Goal: Task Accomplishment & Management: Use online tool/utility

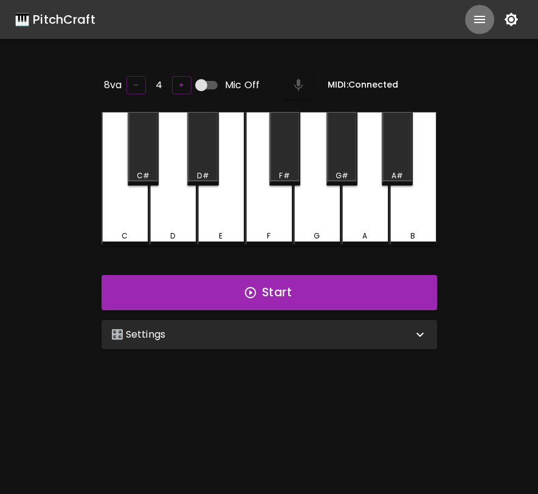
click at [477, 19] on icon "show more" at bounding box center [480, 19] width 11 height 7
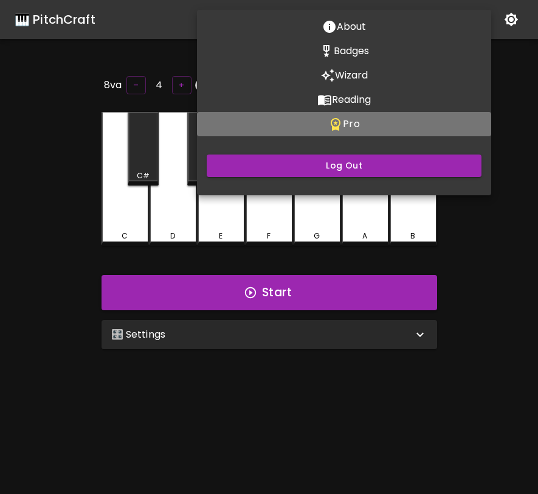
click at [378, 129] on button "Pro" at bounding box center [344, 124] width 294 height 24
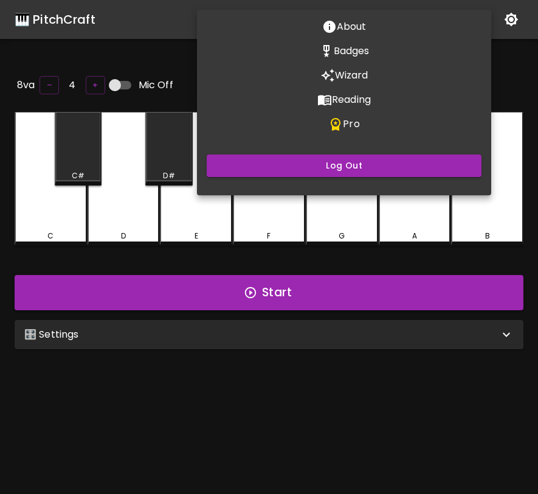
click at [436, 419] on div at bounding box center [269, 247] width 538 height 494
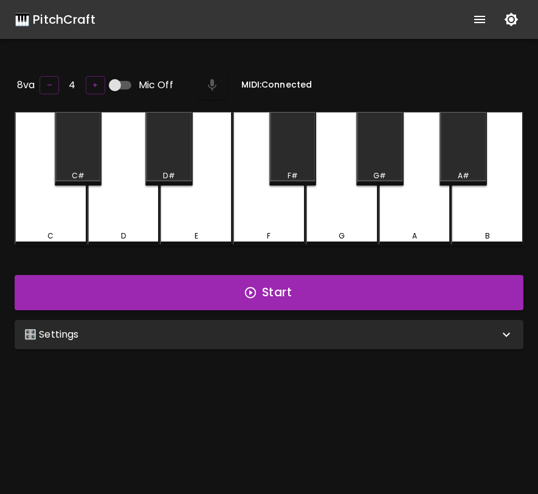
click at [399, 335] on div "🎛️ Settings" at bounding box center [261, 334] width 475 height 15
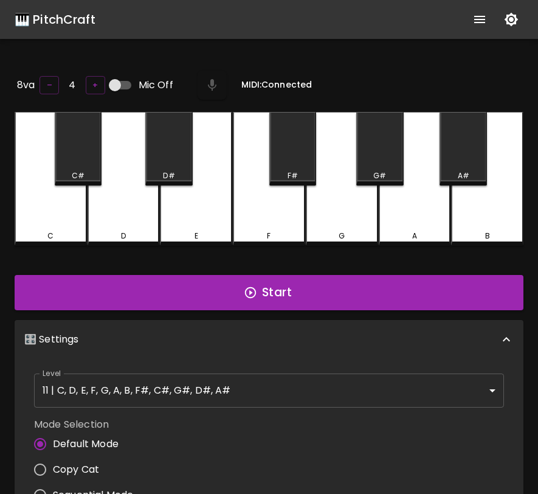
click at [60, 23] on div "🎹 PitchCraft" at bounding box center [55, 19] width 81 height 19
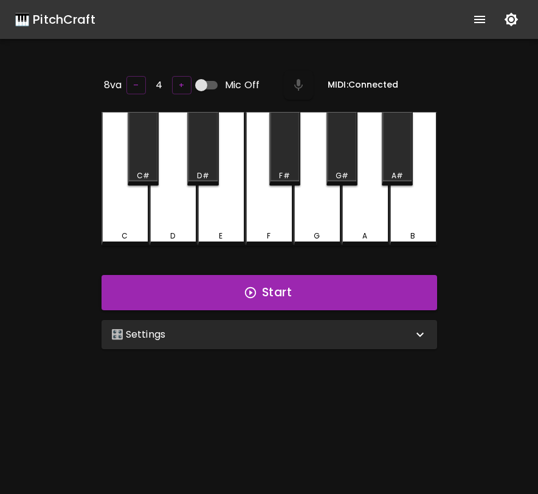
click at [484, 24] on icon "show more" at bounding box center [480, 19] width 15 height 15
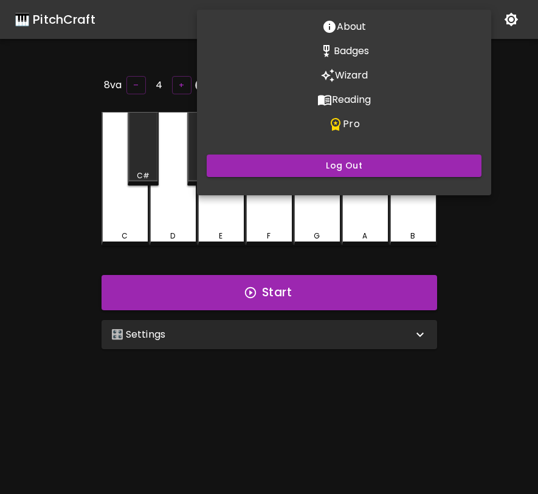
click at [174, 81] on div at bounding box center [269, 247] width 538 height 494
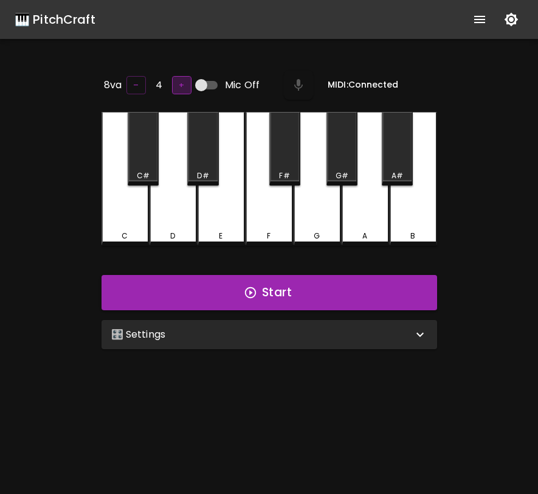
click at [178, 83] on button "+" at bounding box center [181, 85] width 19 height 19
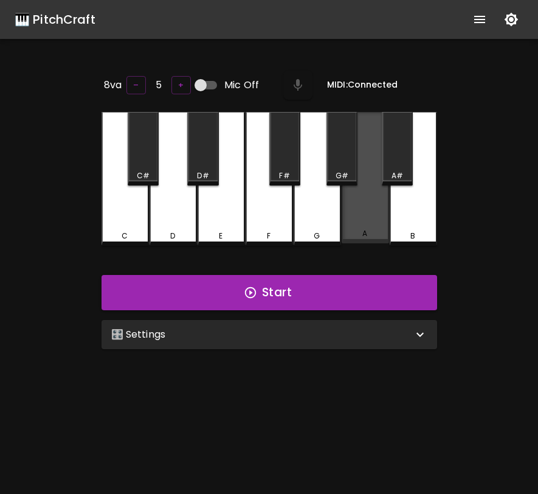
click at [367, 206] on div "A" at bounding box center [365, 177] width 47 height 131
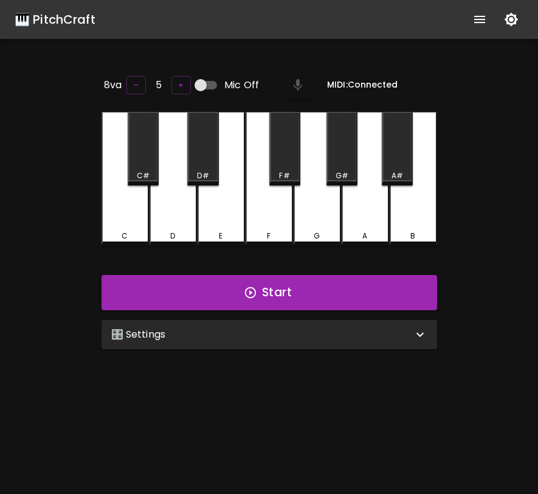
click at [367, 206] on div "A" at bounding box center [365, 179] width 47 height 134
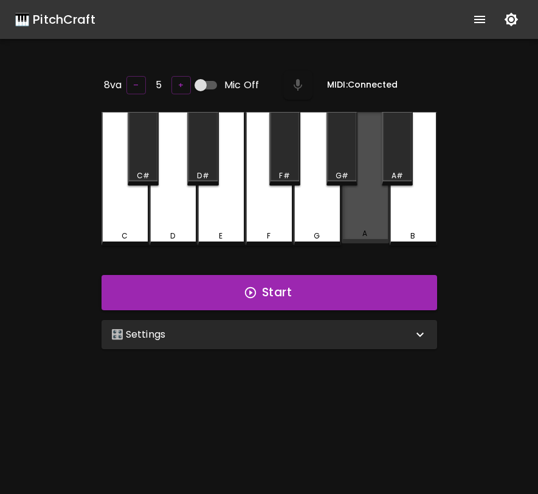
click at [367, 206] on div "A" at bounding box center [365, 177] width 47 height 131
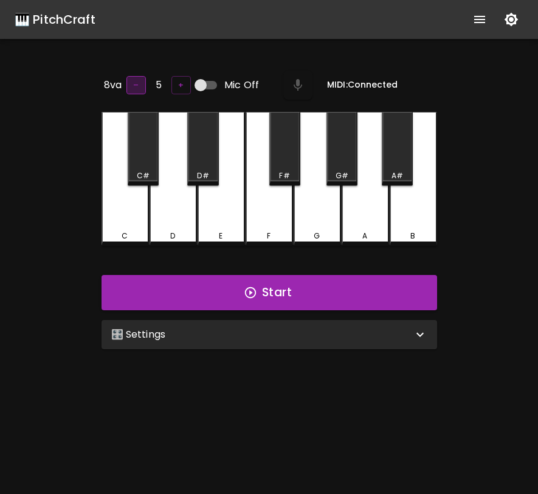
click at [137, 91] on button "–" at bounding box center [136, 85] width 19 height 19
click at [351, 219] on div "A" at bounding box center [365, 179] width 47 height 134
click at [477, 18] on icon "show more" at bounding box center [480, 19] width 15 height 15
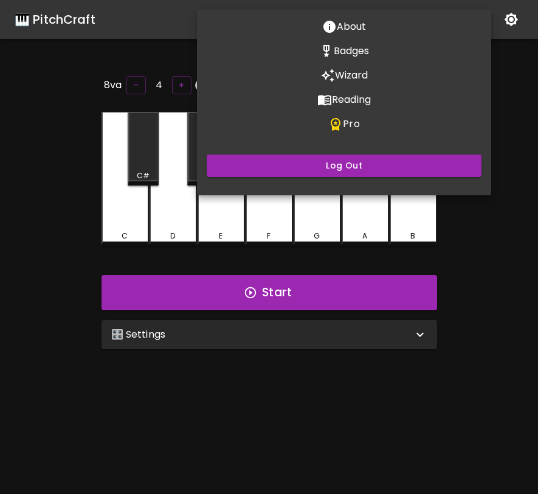
click at [507, 110] on div at bounding box center [269, 247] width 538 height 494
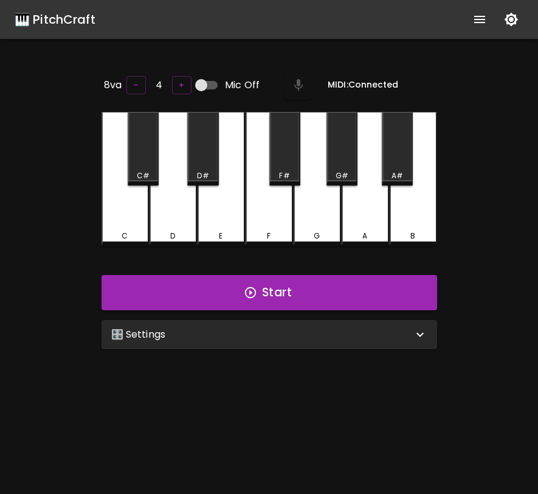
click at [478, 23] on icon "show more" at bounding box center [480, 19] width 15 height 15
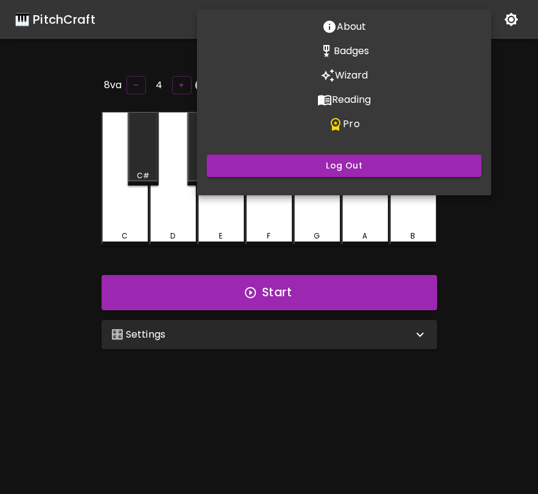
click at [518, 111] on div at bounding box center [269, 247] width 538 height 494
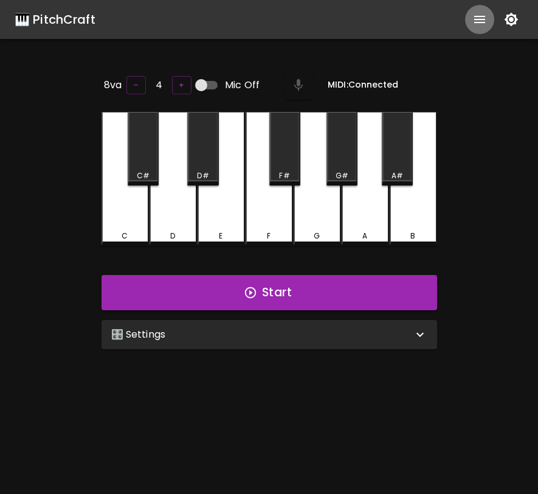
click at [478, 23] on icon "show more" at bounding box center [480, 19] width 11 height 7
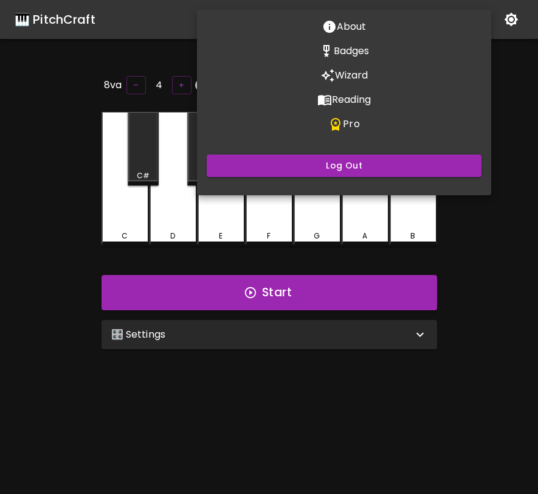
click at [364, 117] on button "Pro" at bounding box center [344, 124] width 294 height 24
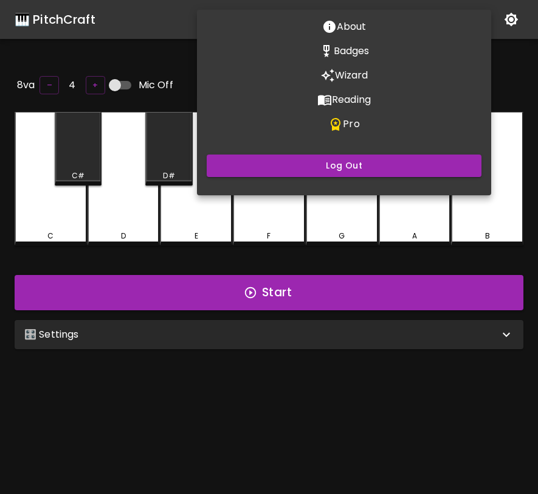
click at [434, 365] on div at bounding box center [269, 247] width 538 height 494
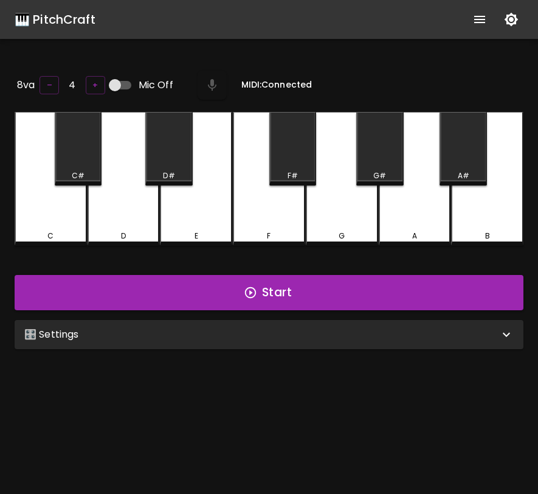
click at [430, 330] on div "🎛️ Settings" at bounding box center [261, 334] width 475 height 15
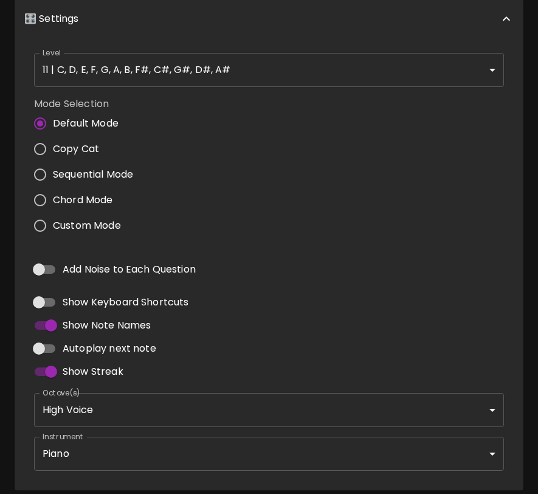
click at [103, 226] on span "Custom Mode" at bounding box center [87, 225] width 68 height 15
click at [53, 226] on input "Custom Mode" at bounding box center [40, 226] width 26 height 26
radio input "true"
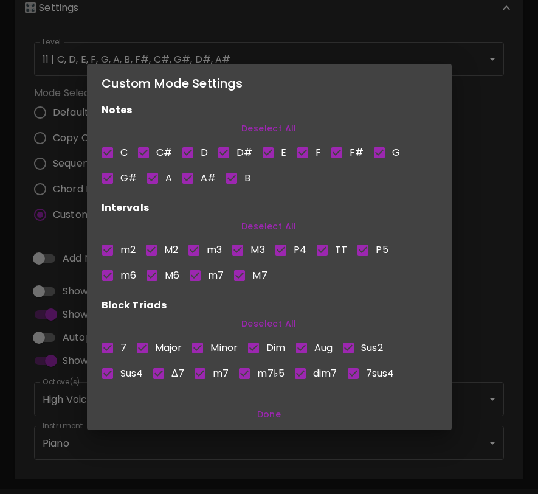
scroll to position [310, 0]
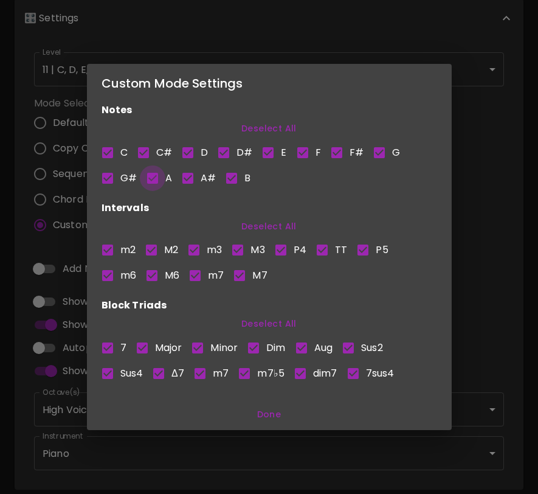
click at [155, 178] on input "A" at bounding box center [153, 178] width 26 height 26
checkbox input "false"
click at [107, 174] on input "G#" at bounding box center [108, 178] width 26 height 26
checkbox input "false"
click at [110, 148] on input "C" at bounding box center [108, 153] width 26 height 26
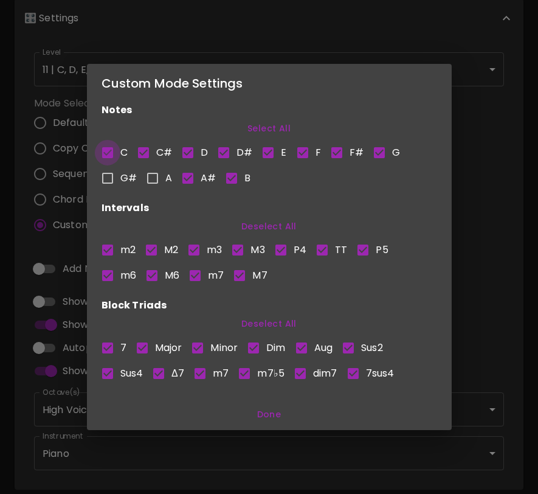
checkbox input "false"
drag, startPoint x: 146, startPoint y: 149, endPoint x: 160, endPoint y: 149, distance: 14.0
click at [150, 149] on input "C#" at bounding box center [144, 153] width 26 height 26
checkbox input "false"
click at [187, 148] on input "D" at bounding box center [188, 153] width 26 height 26
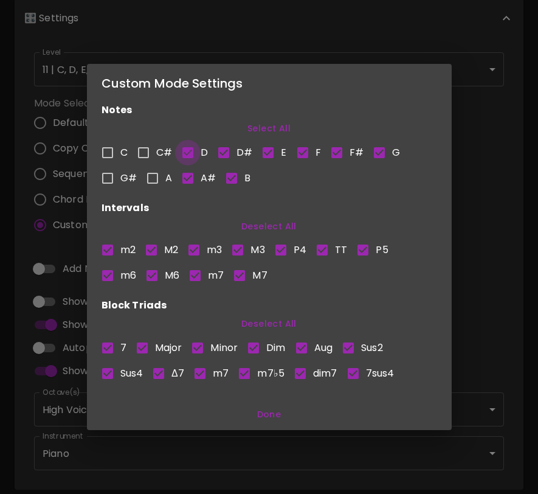
checkbox input "false"
click at [232, 151] on input "D#" at bounding box center [224, 153] width 26 height 26
checkbox input "false"
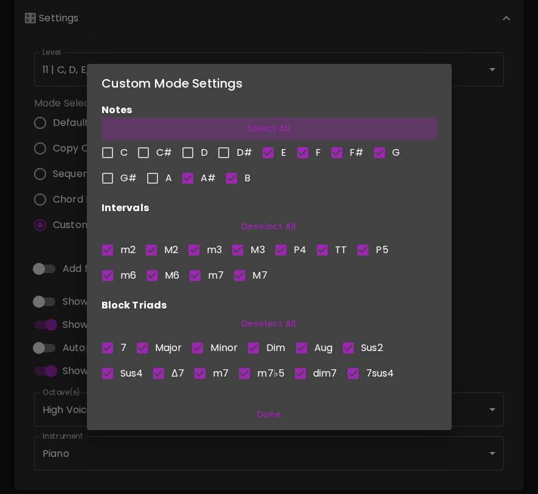
click at [258, 126] on button "Select All" at bounding box center [270, 128] width 336 height 23
checkbox input "true"
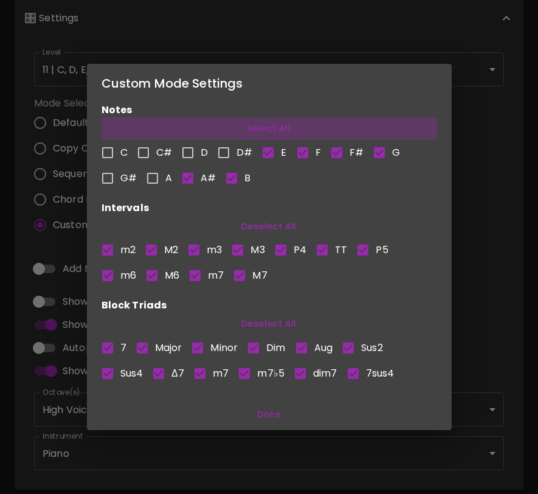
checkbox input "true"
click at [258, 126] on button "Deselect All" at bounding box center [270, 128] width 336 height 23
checkbox input "false"
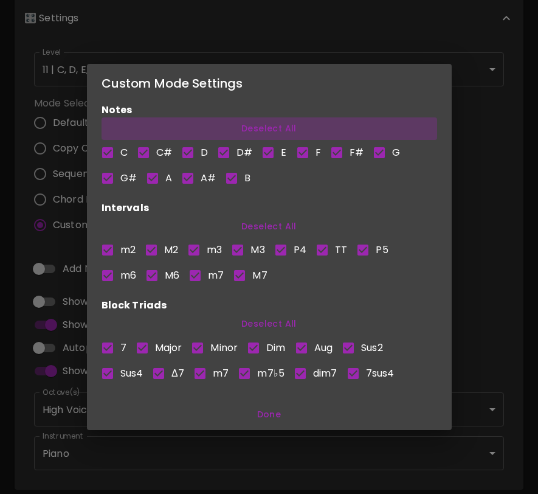
checkbox input "false"
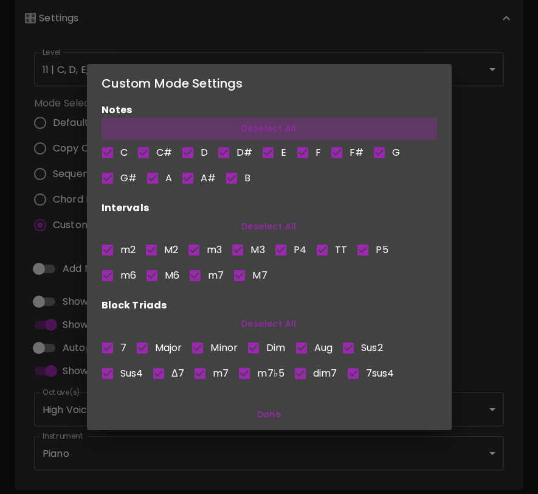
checkbox input "false"
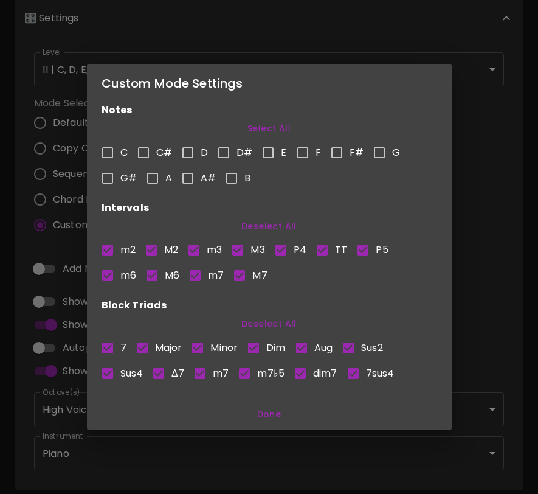
click at [190, 175] on input "A#" at bounding box center [188, 178] width 26 height 26
checkbox input "true"
click at [150, 178] on input "A" at bounding box center [153, 178] width 26 height 26
checkbox input "true"
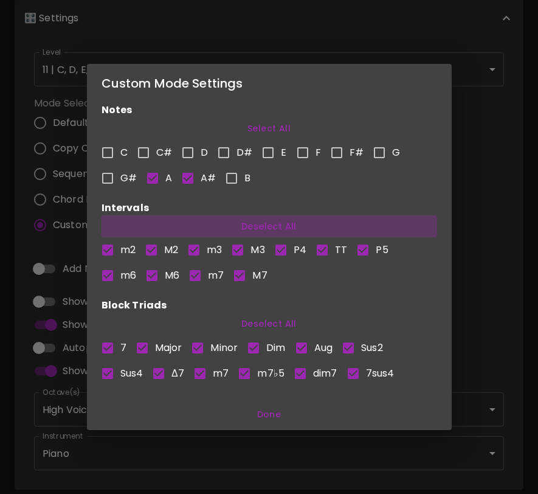
click at [266, 228] on button "Deselect All" at bounding box center [270, 226] width 336 height 23
checkbox input "false"
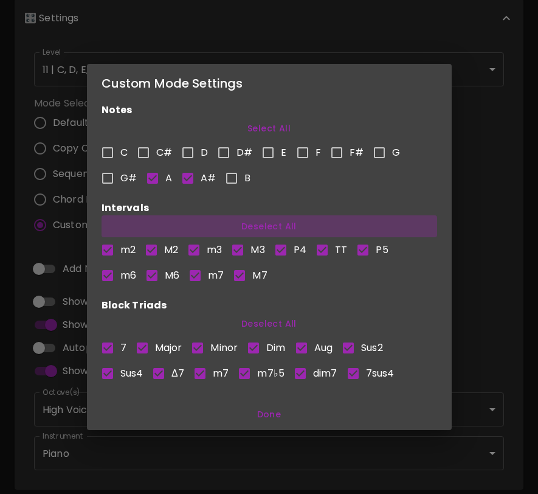
checkbox input "false"
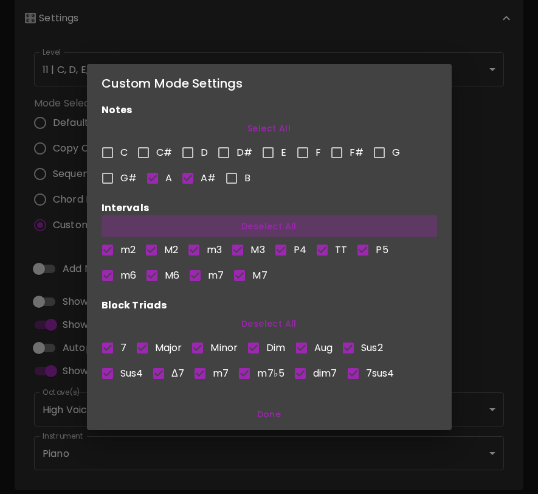
checkbox input "false"
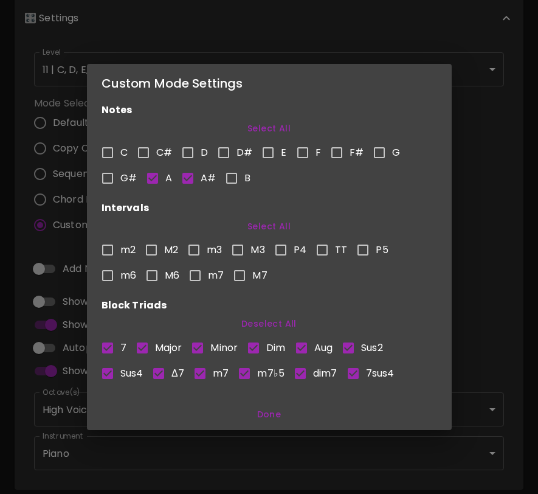
click at [272, 320] on button "Deselect All" at bounding box center [270, 324] width 336 height 23
checkbox input "false"
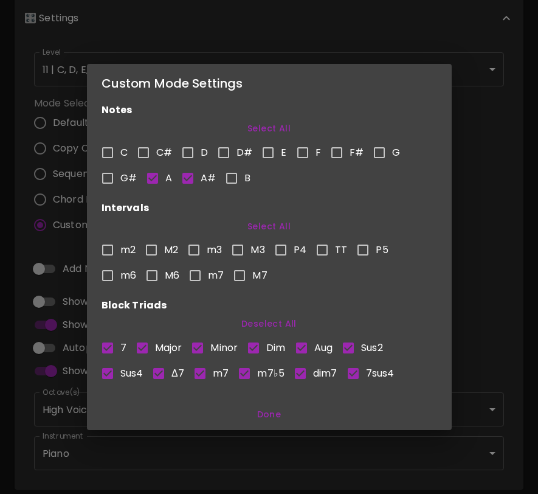
checkbox input "false"
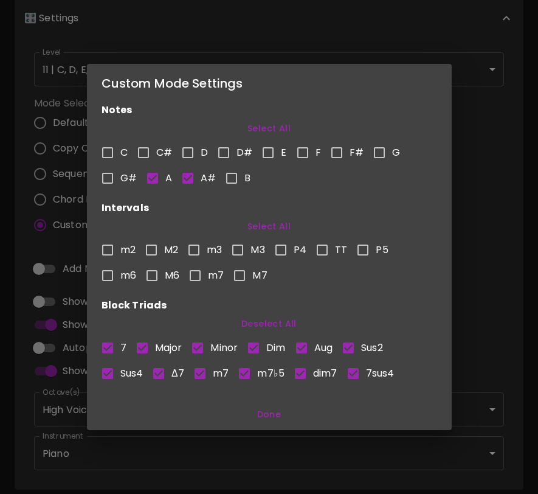
checkbox input "false"
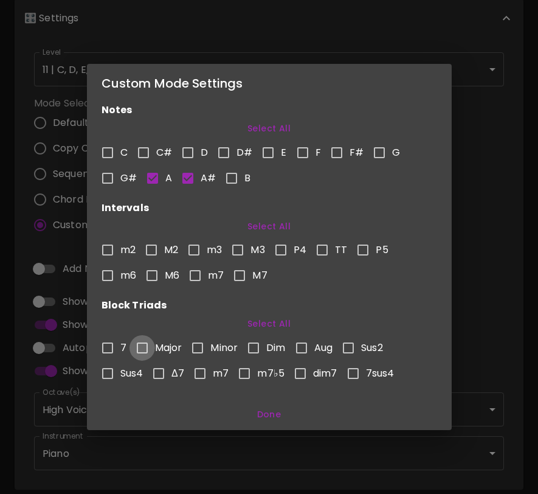
click at [145, 346] on input "Major" at bounding box center [143, 348] width 26 height 26
checkbox input "true"
click at [276, 414] on button "Done" at bounding box center [269, 414] width 355 height 23
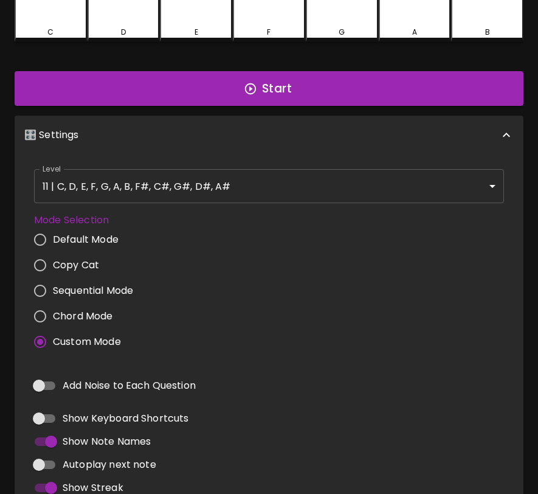
scroll to position [0, 0]
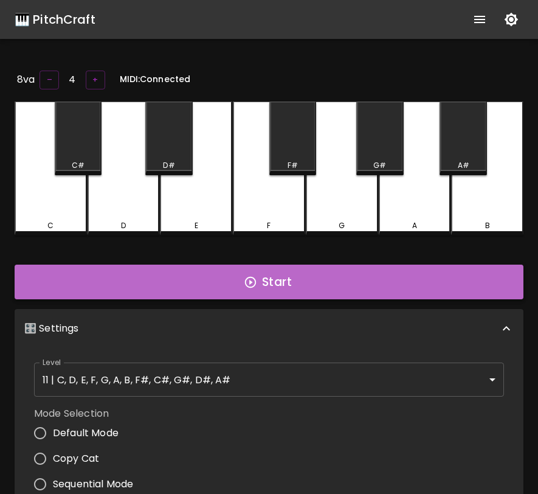
click at [277, 276] on button "Start" at bounding box center [269, 282] width 509 height 35
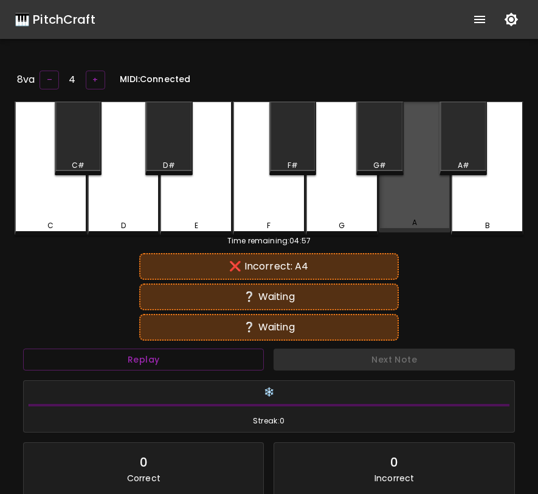
click at [420, 205] on div "A" at bounding box center [415, 167] width 72 height 131
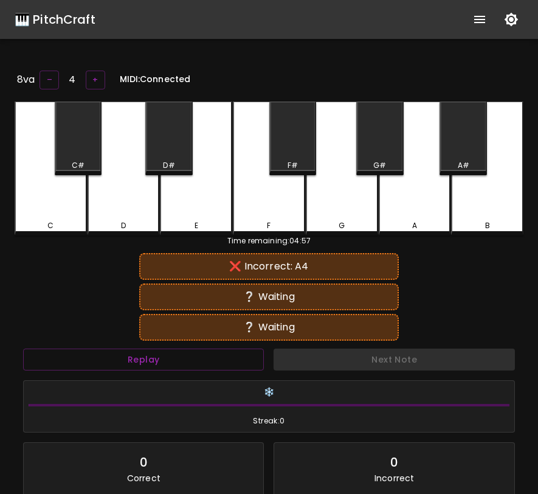
click at [461, 156] on div "A#" at bounding box center [463, 139] width 47 height 74
click at [134, 203] on div "D" at bounding box center [124, 169] width 72 height 134
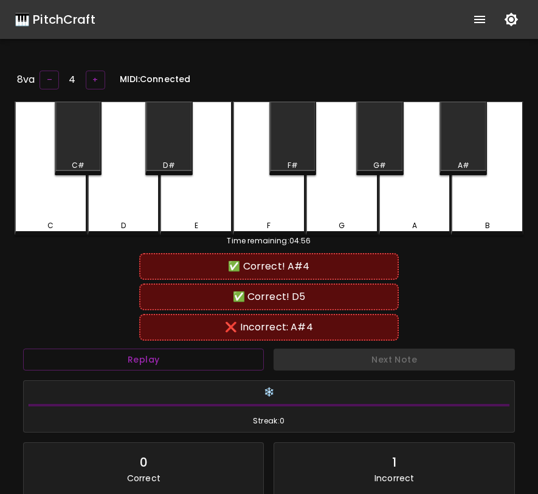
click at [252, 209] on div "F" at bounding box center [269, 169] width 72 height 134
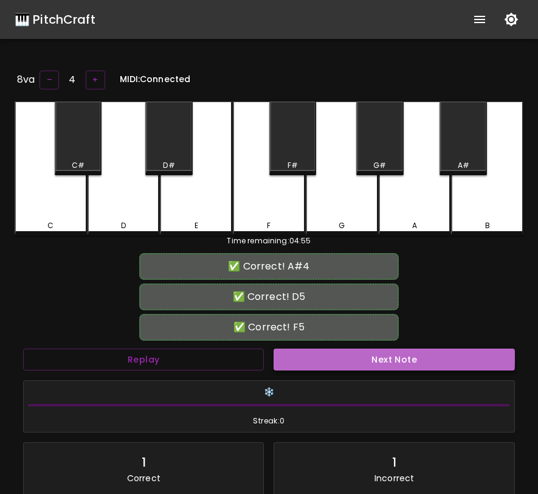
click at [330, 354] on button "Next Note" at bounding box center [394, 360] width 241 height 23
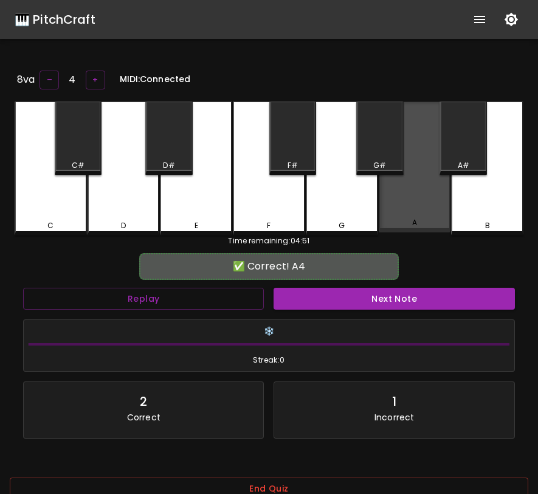
click at [408, 201] on div "A" at bounding box center [415, 167] width 72 height 131
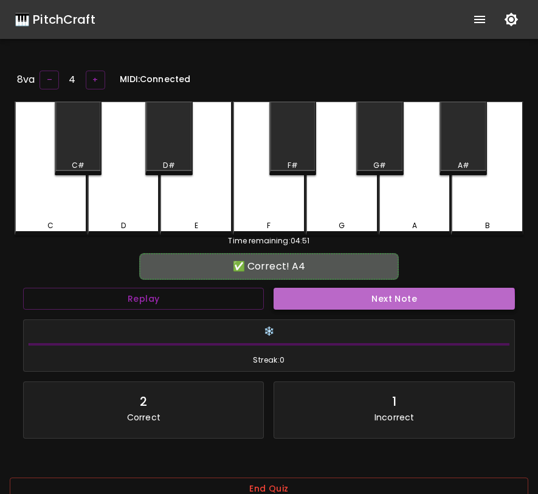
click at [386, 299] on button "Next Note" at bounding box center [394, 299] width 241 height 23
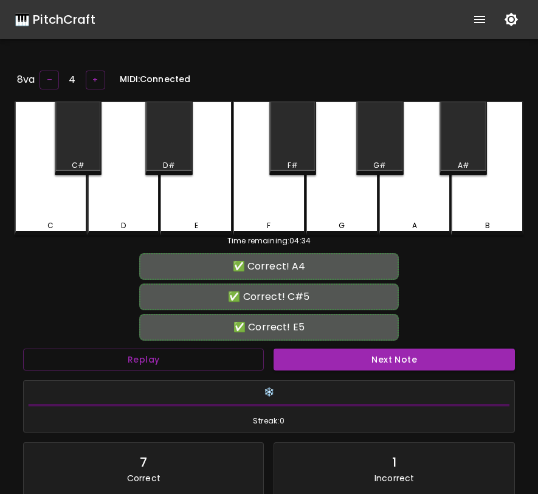
scroll to position [5, 0]
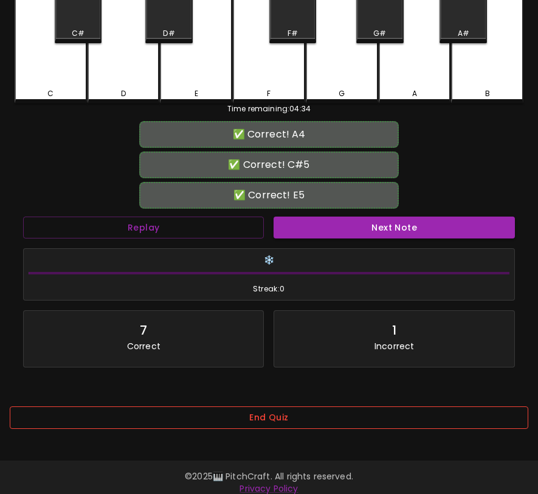
click at [267, 412] on button "End Quiz" at bounding box center [269, 417] width 519 height 23
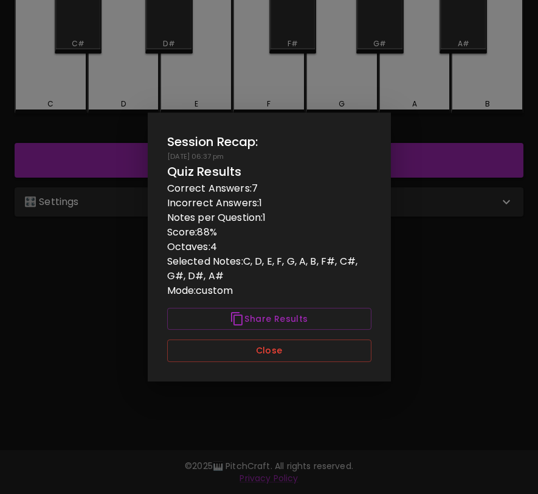
scroll to position [0, 0]
click at [268, 353] on button "Close" at bounding box center [269, 350] width 204 height 23
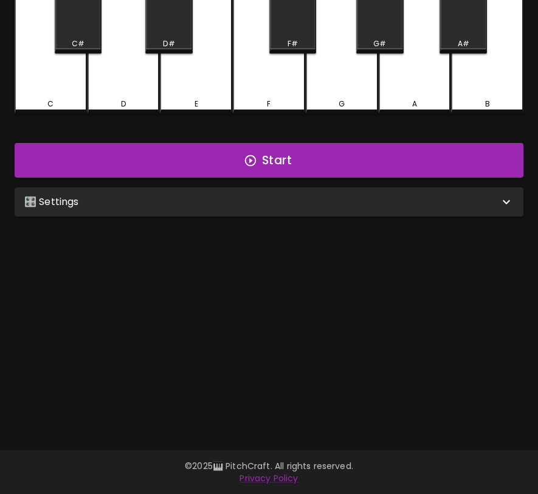
click at [221, 195] on div "🎛️ Settings" at bounding box center [261, 202] width 475 height 15
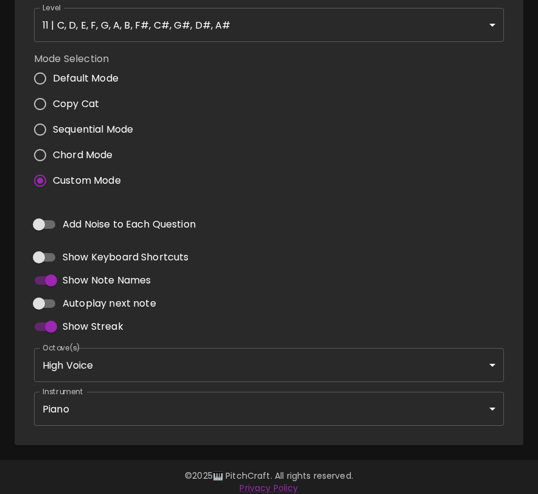
scroll to position [357, 0]
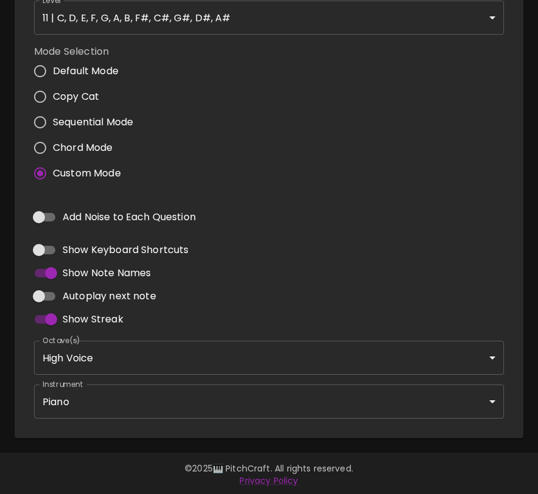
click at [75, 145] on span "Chord Mode" at bounding box center [83, 148] width 60 height 15
click at [53, 145] on input "Chord Mode" at bounding box center [40, 148] width 26 height 26
radio input "true"
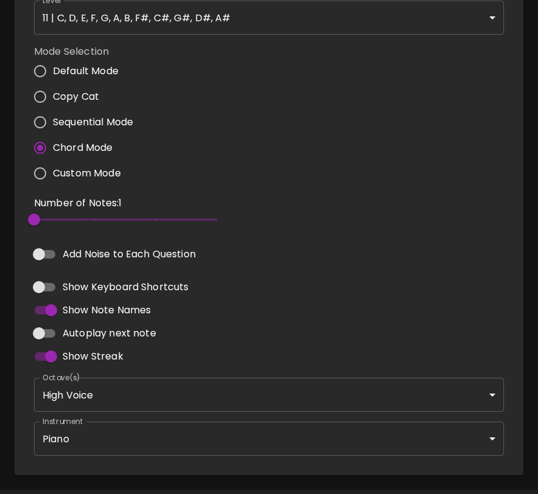
click at [88, 169] on span "Custom Mode" at bounding box center [87, 173] width 68 height 15
click at [53, 169] on input "Custom Mode" at bounding box center [40, 174] width 26 height 26
radio input "true"
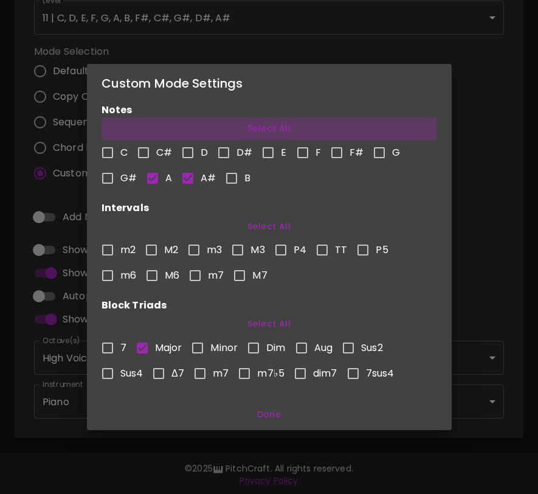
click at [259, 131] on button "Select All" at bounding box center [270, 128] width 336 height 23
checkbox input "true"
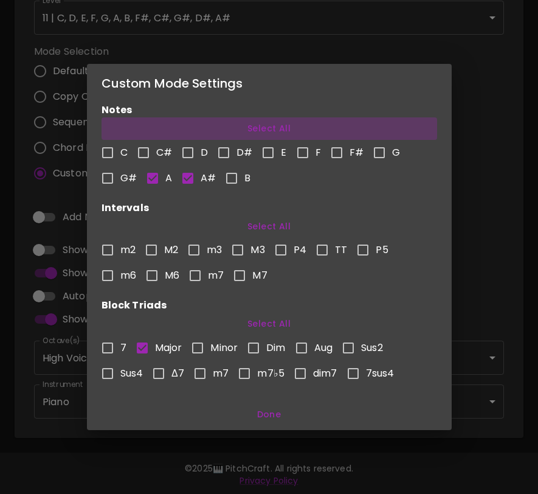
checkbox input "true"
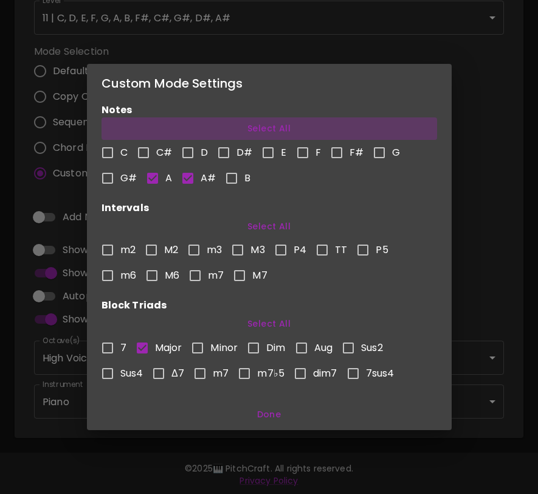
checkbox input "true"
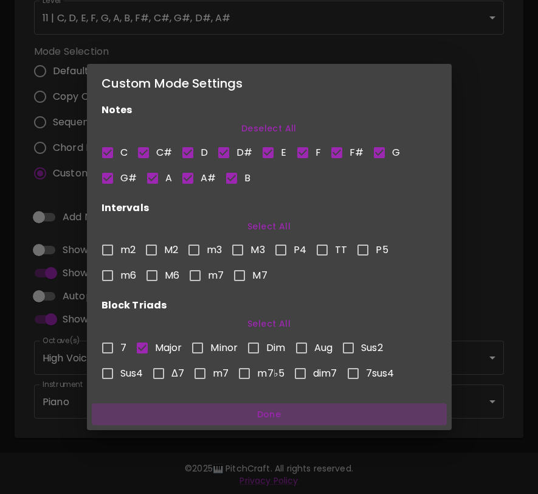
click at [263, 414] on button "Done" at bounding box center [269, 414] width 355 height 23
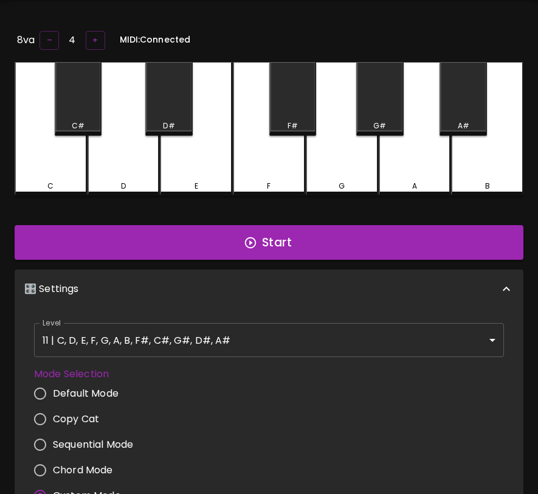
scroll to position [6, 0]
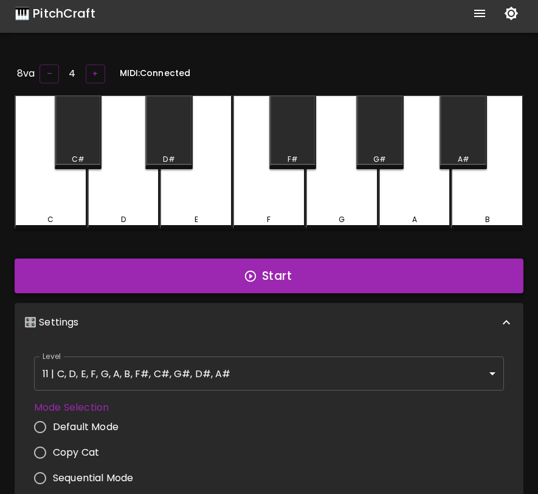
click at [234, 275] on button "Start" at bounding box center [269, 276] width 509 height 35
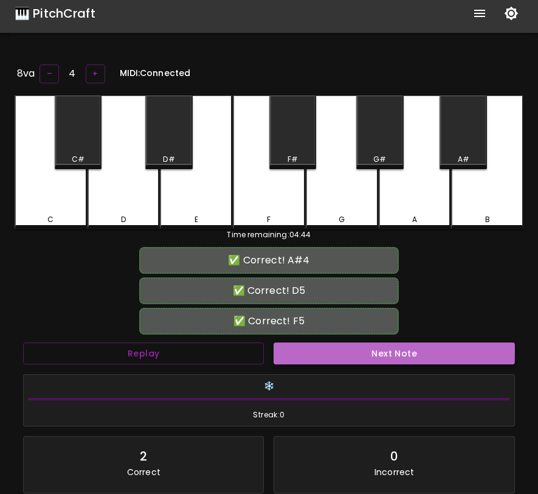
click at [342, 347] on button "Next Note" at bounding box center [394, 354] width 241 height 23
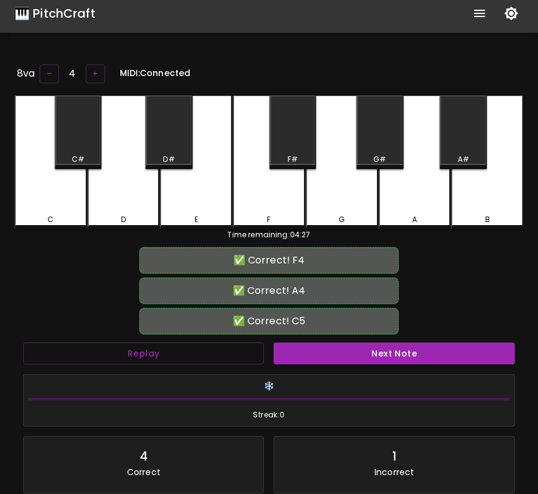
click at [342, 347] on button "Next Note" at bounding box center [394, 354] width 241 height 23
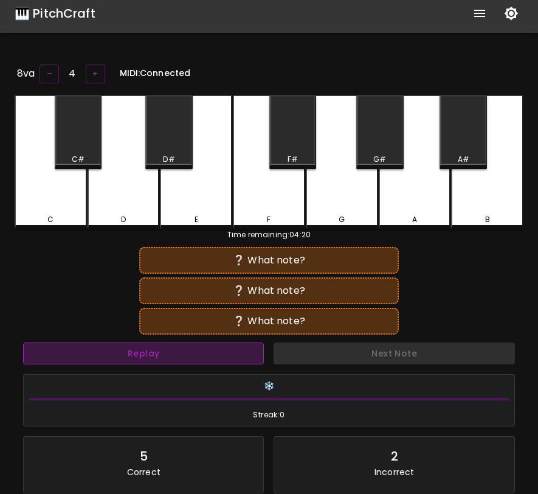
click at [215, 355] on button "Replay" at bounding box center [143, 354] width 241 height 23
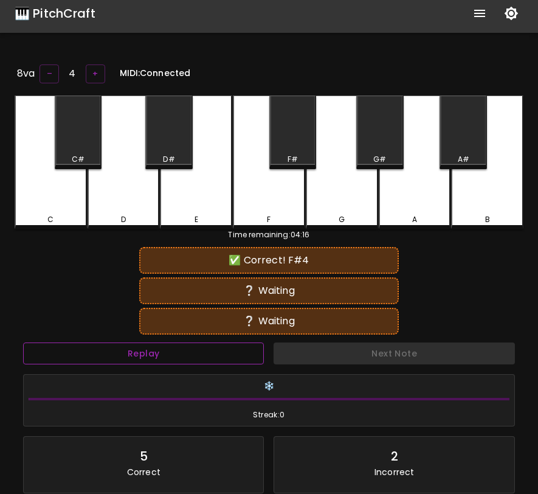
click at [23, 343] on button "Replay" at bounding box center [143, 354] width 241 height 23
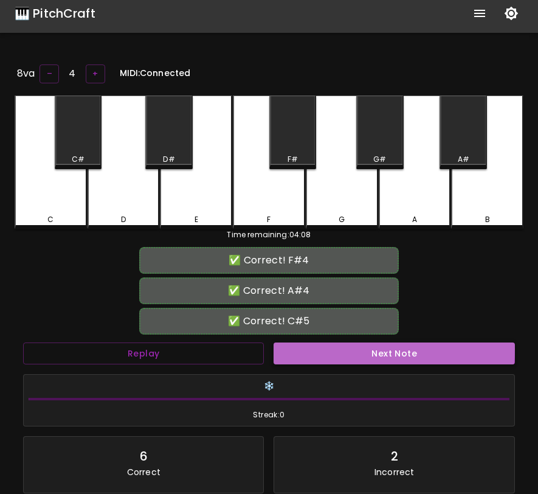
click at [312, 347] on button "Next Note" at bounding box center [394, 354] width 241 height 23
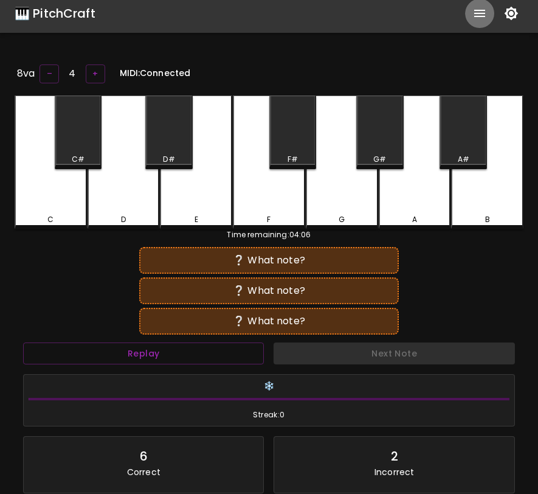
click at [476, 11] on icon "show more" at bounding box center [480, 13] width 15 height 15
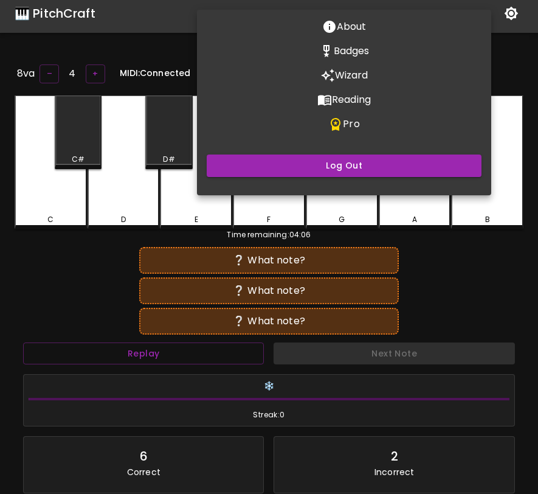
click at [355, 76] on p "Wizard" at bounding box center [351, 75] width 33 height 15
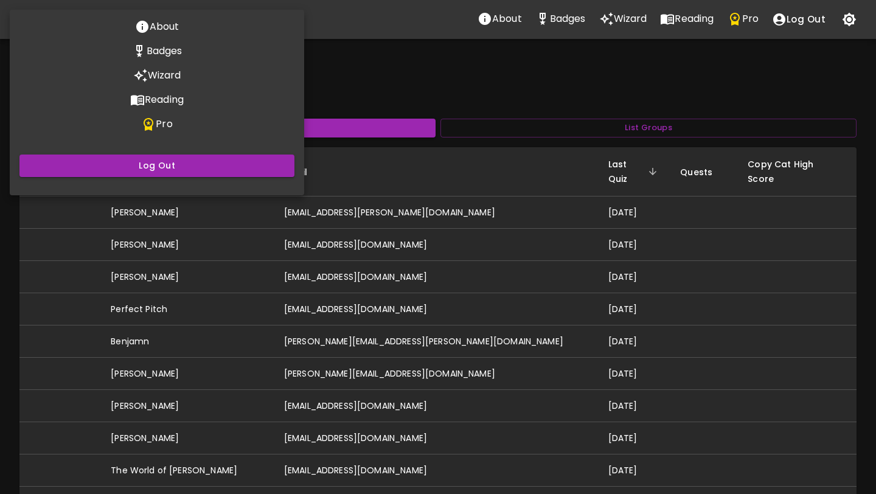
click at [512, 119] on div at bounding box center [438, 247] width 876 height 494
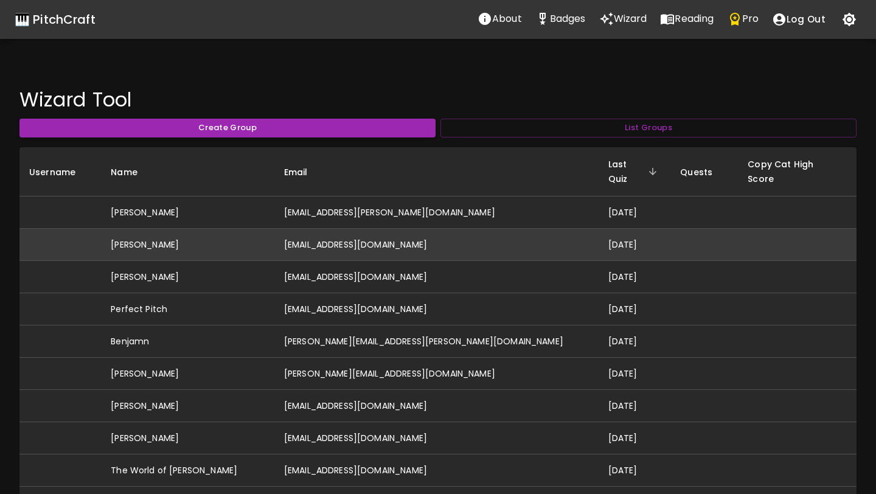
click at [362, 234] on td "[EMAIL_ADDRESS][DOMAIN_NAME]" at bounding box center [436, 245] width 324 height 32
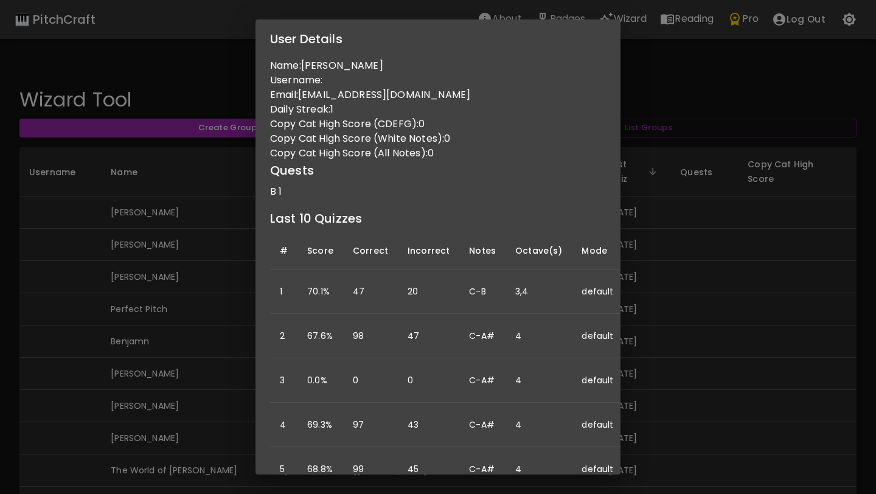
scroll to position [33, 0]
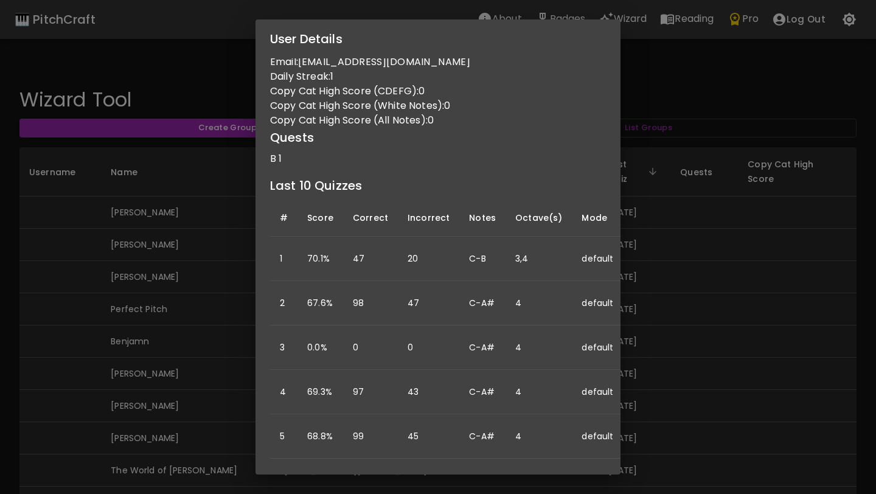
click at [192, 345] on div "User Details Name: [PERSON_NAME] Username: Email: [EMAIL_ADDRESS][DOMAIN_NAME] …" at bounding box center [438, 247] width 876 height 494
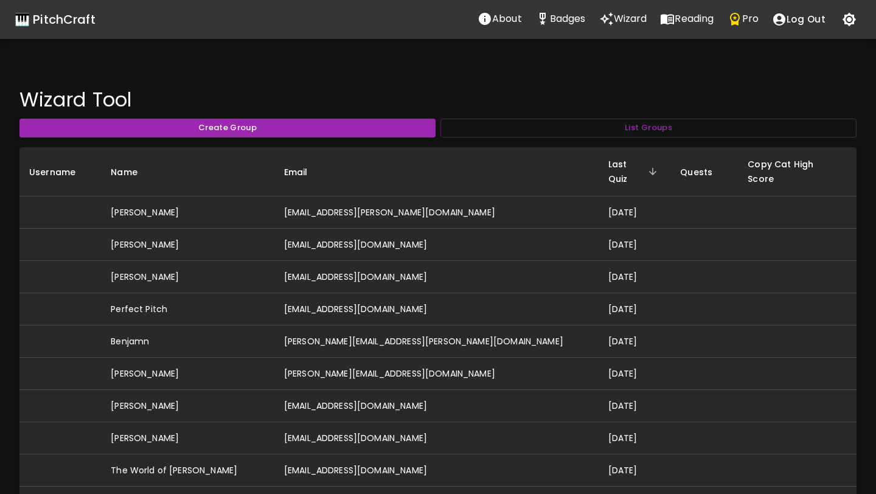
scroll to position [0, 0]
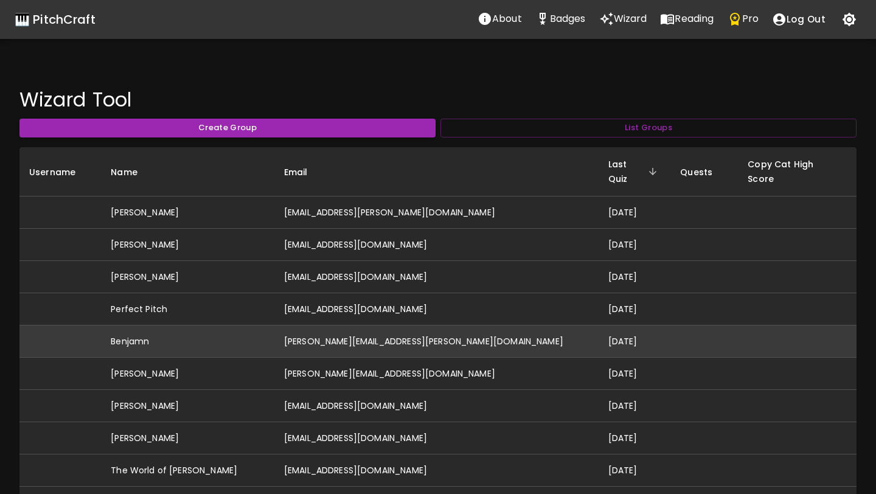
click at [329, 327] on td "[PERSON_NAME][EMAIL_ADDRESS][PERSON_NAME][DOMAIN_NAME]" at bounding box center [436, 341] width 324 height 32
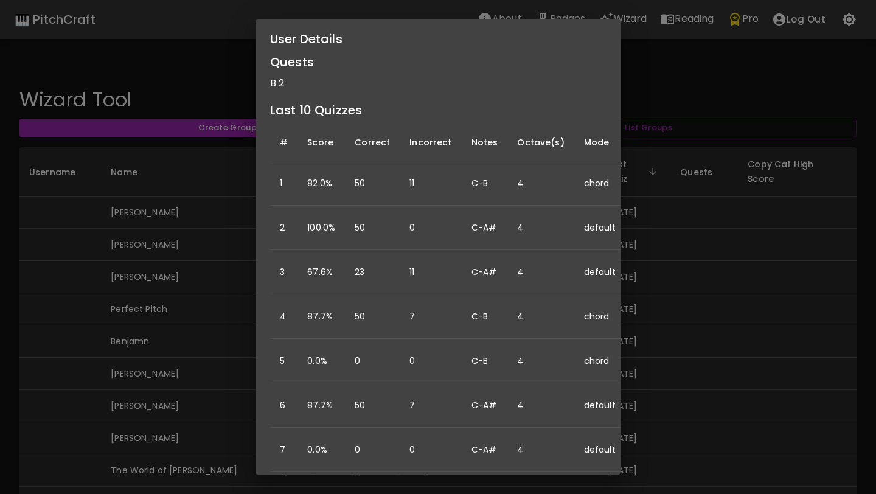
scroll to position [130, 0]
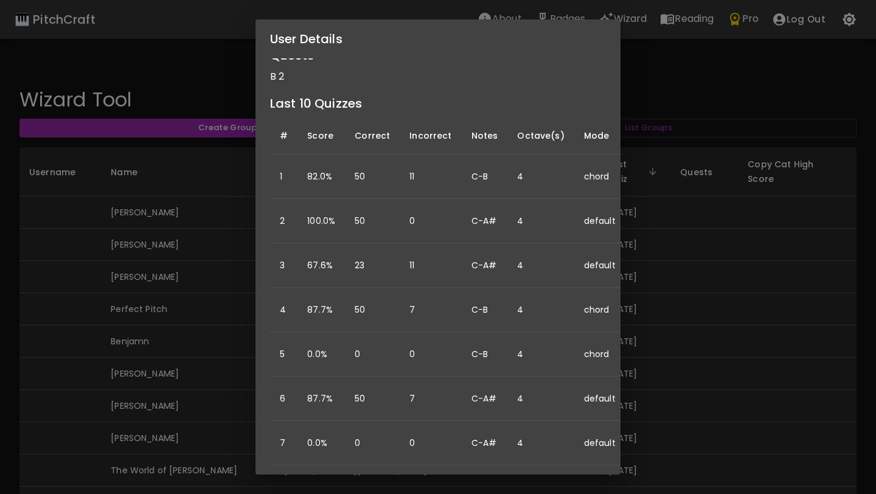
click at [144, 318] on div "User Details Name: [PERSON_NAME] Username: Email: [PERSON_NAME][EMAIL_ADDRESS][…" at bounding box center [438, 247] width 876 height 494
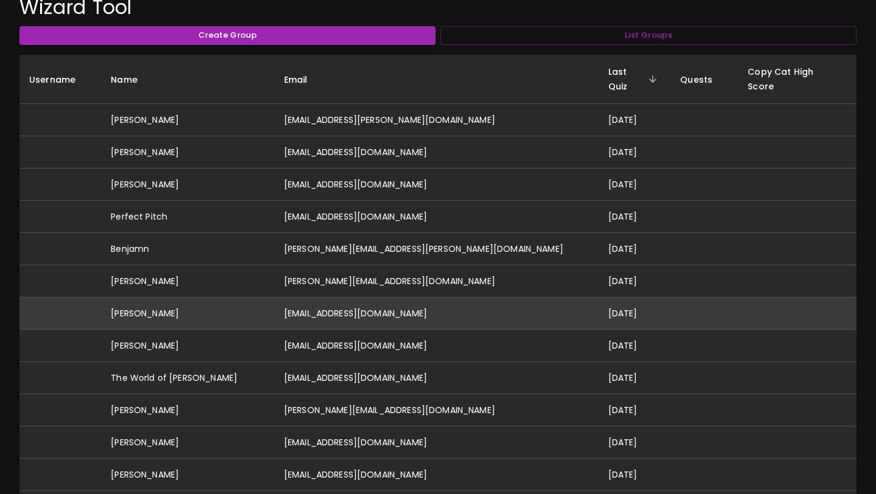
scroll to position [96, 0]
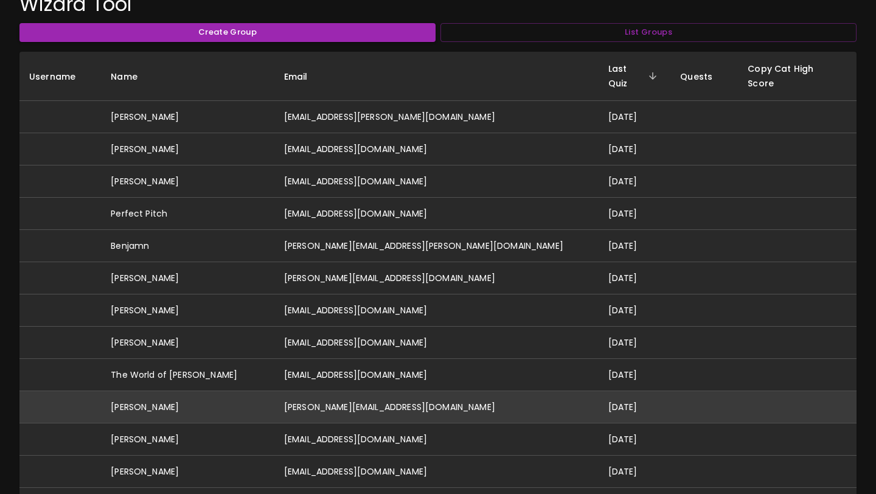
click at [335, 395] on td "[PERSON_NAME][EMAIL_ADDRESS][DOMAIN_NAME]" at bounding box center [436, 407] width 324 height 32
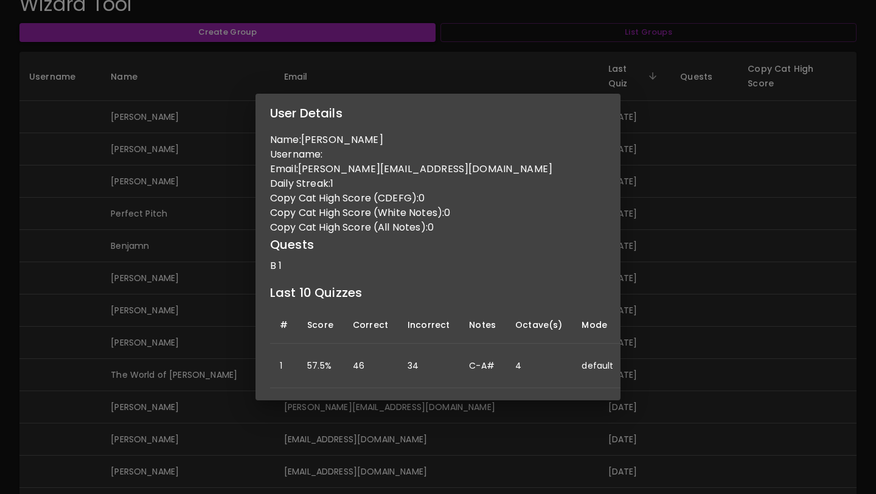
click at [290, 434] on div "User Details Name: [PERSON_NAME] Username: Email: [PERSON_NAME][EMAIL_ADDRESS][…" at bounding box center [438, 247] width 876 height 494
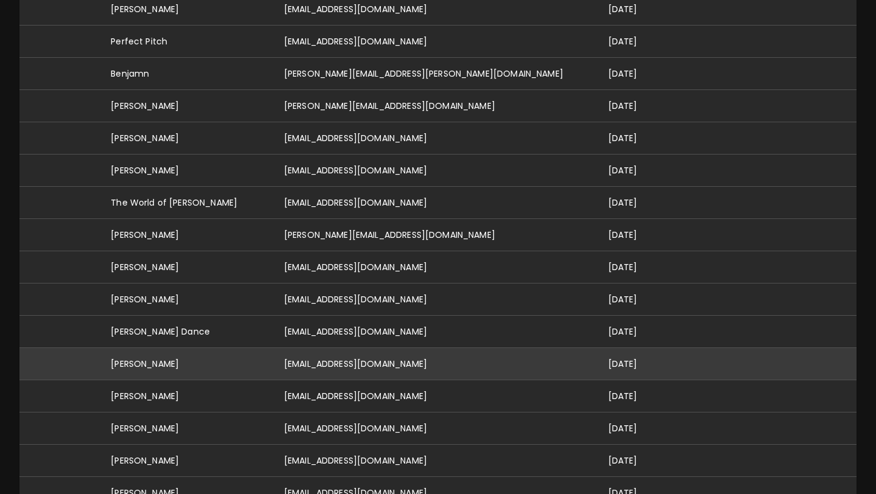
scroll to position [269, 0]
click at [347, 347] on td "[EMAIL_ADDRESS][DOMAIN_NAME]" at bounding box center [436, 363] width 324 height 32
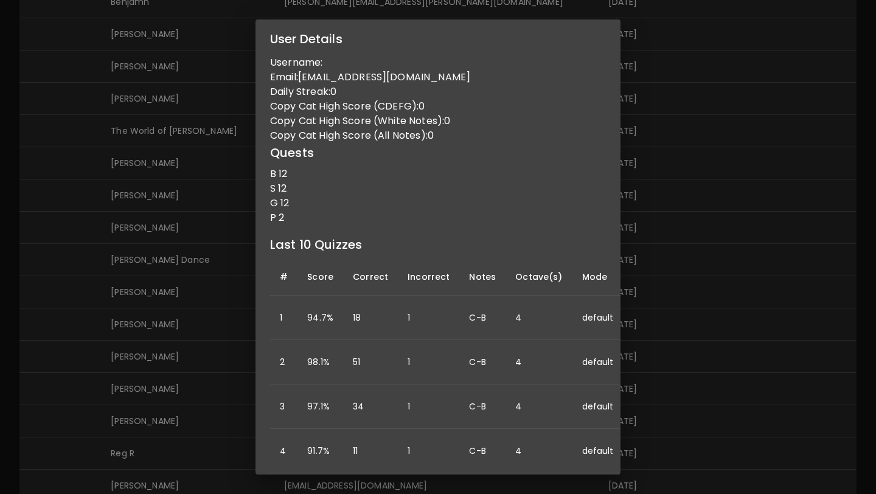
scroll to position [0, 0]
